Goal: Transaction & Acquisition: Purchase product/service

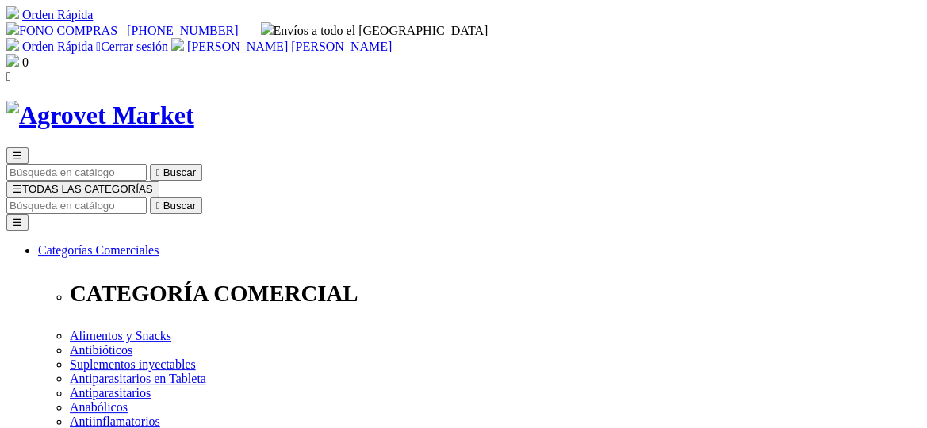
click at [160, 200] on icon "" at bounding box center [158, 206] width 4 height 12
click at [147, 198] on input "Buscar" at bounding box center [76, 206] width 140 height 17
type input "fer"
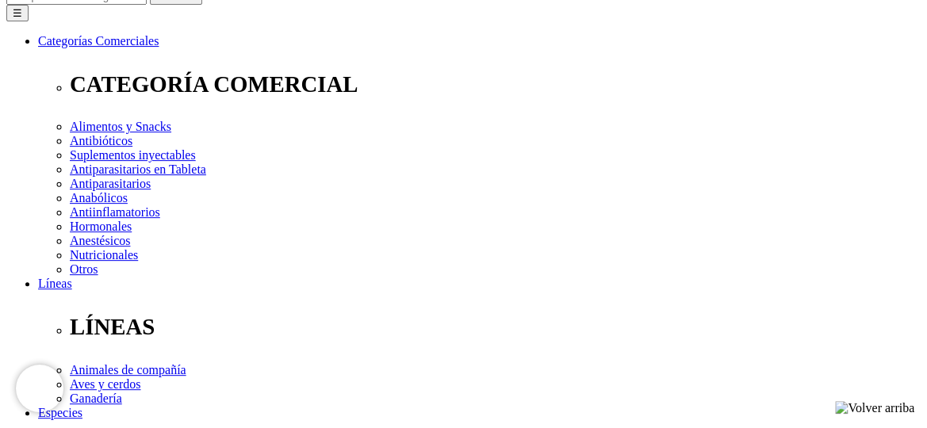
scroll to position [238, 0]
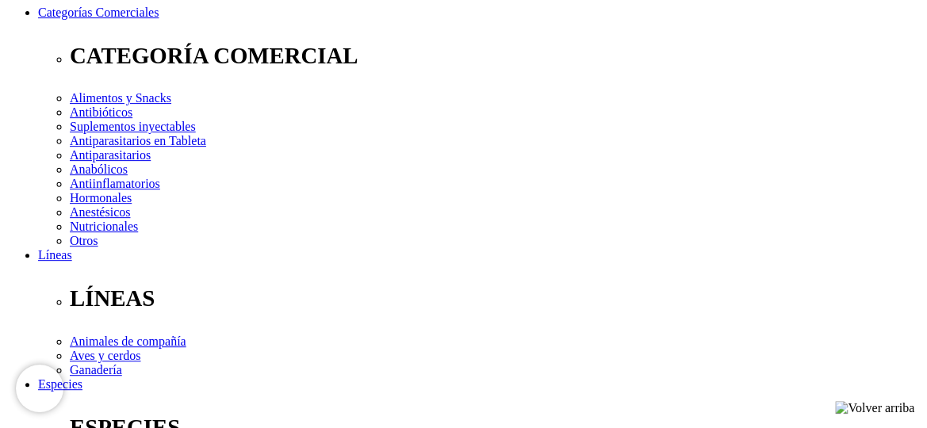
radio input "true"
select select "0"
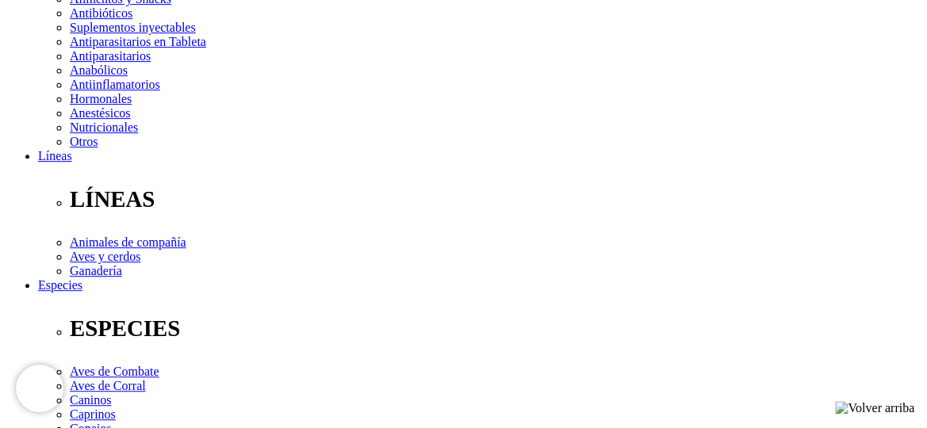
scroll to position [317, 0]
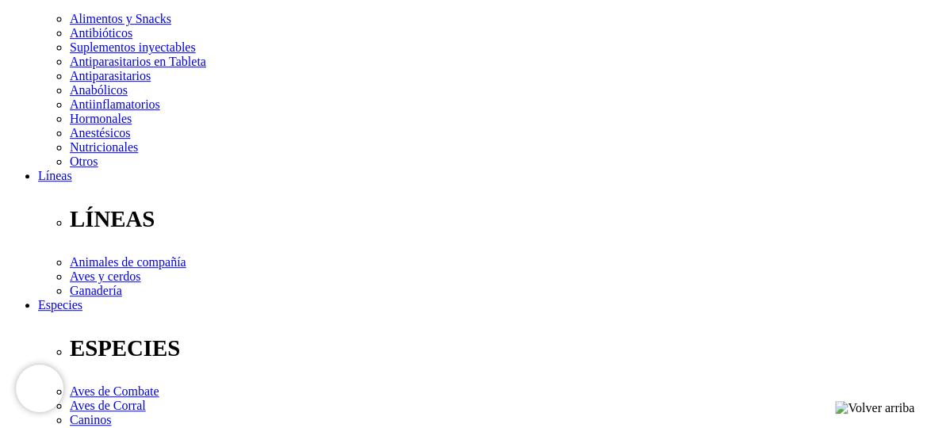
radio input "true"
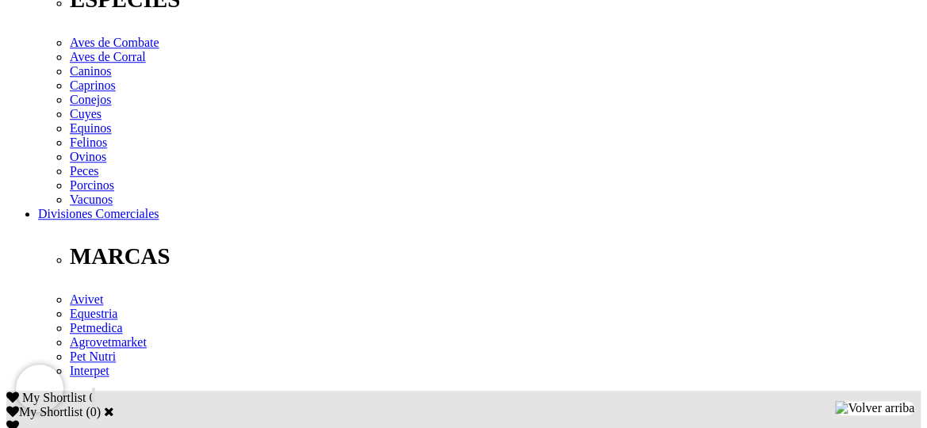
select select "3"
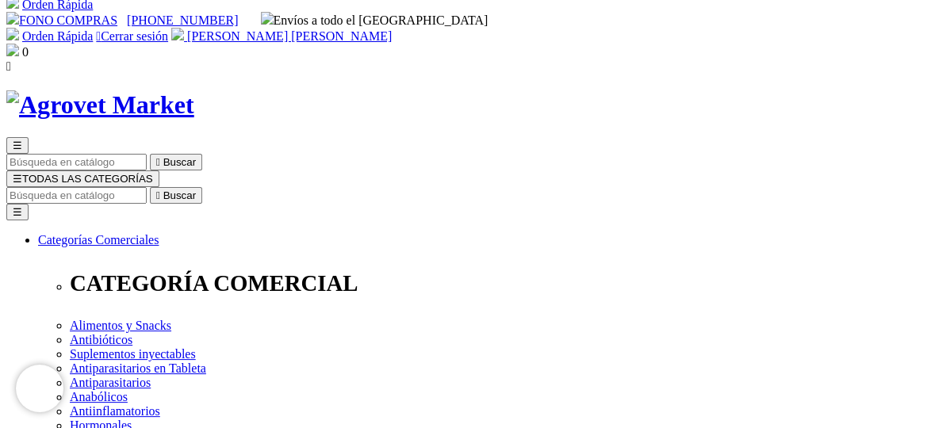
scroll to position [0, 0]
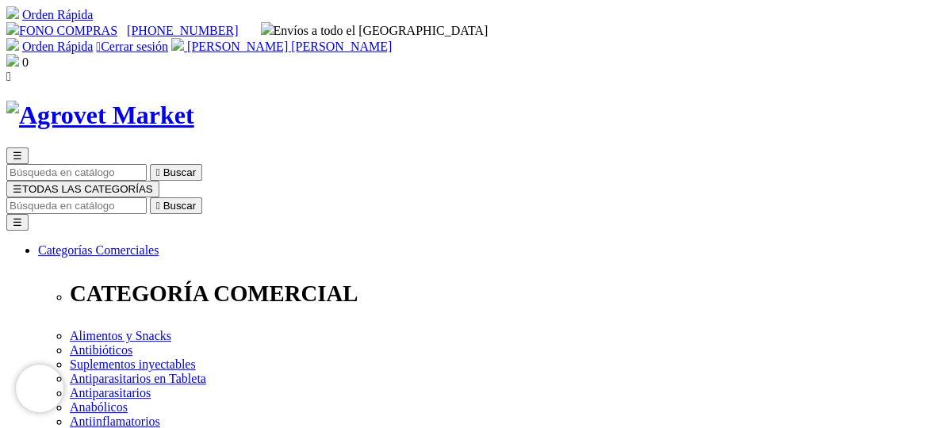
click at [147, 198] on input "Buscar" at bounding box center [76, 206] width 140 height 17
type input "VISATEL"
click at [251, 200] on icon "" at bounding box center [249, 206] width 4 height 12
click at [147, 198] on input "VISATEL" at bounding box center [76, 206] width 140 height 17
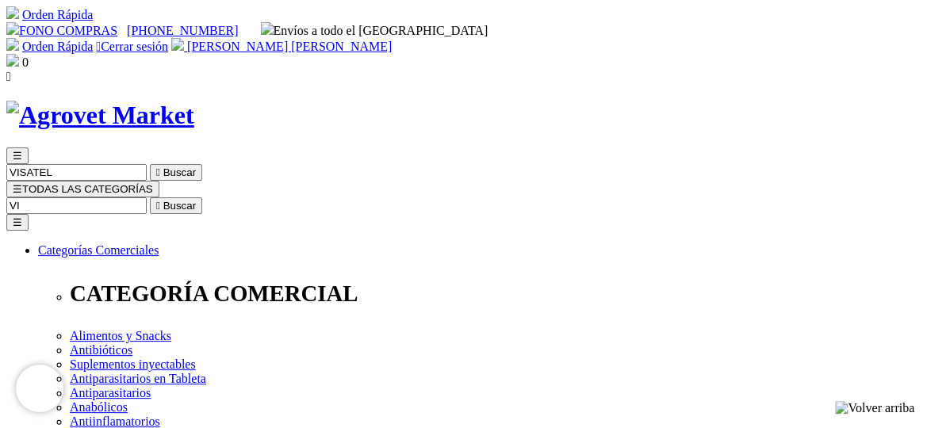
type input "V"
type input "vitasel"
